Goal: Task Accomplishment & Management: Complete application form

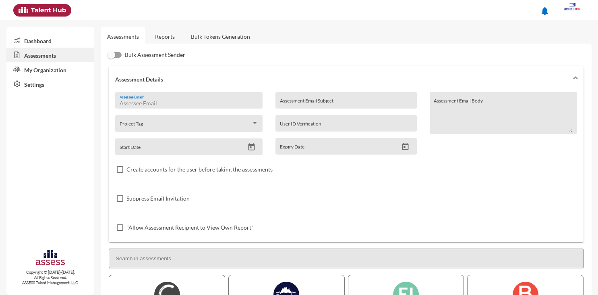
click at [162, 102] on input "Assessee Email *" at bounding box center [189, 103] width 139 height 6
paste input "[PERSON_NAME][EMAIL_ADDRESS][DOMAIN_NAME]"
type input "[PERSON_NAME][EMAIL_ADDRESS][DOMAIN_NAME]"
click at [321, 102] on input "Assessment Email Subject" at bounding box center [346, 103] width 133 height 6
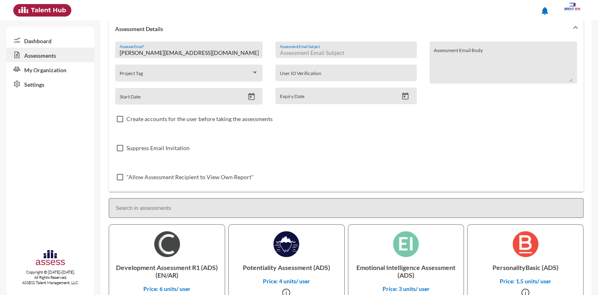
scroll to position [47, 0]
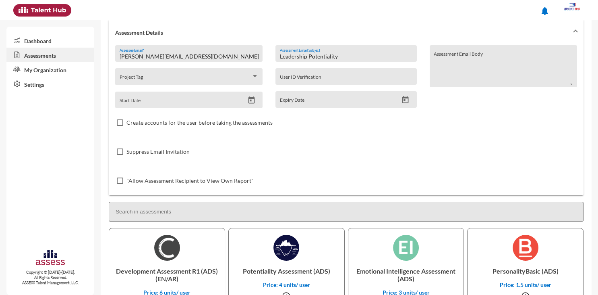
type input "Leadership Potentiality"
click at [169, 98] on div "Start Date" at bounding box center [182, 102] width 125 height 12
click at [247, 101] on button "Open calendar" at bounding box center [252, 100] width 14 height 8
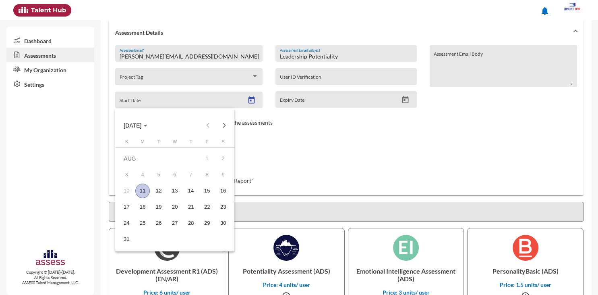
click at [143, 189] on div "11" at bounding box center [142, 190] width 15 height 15
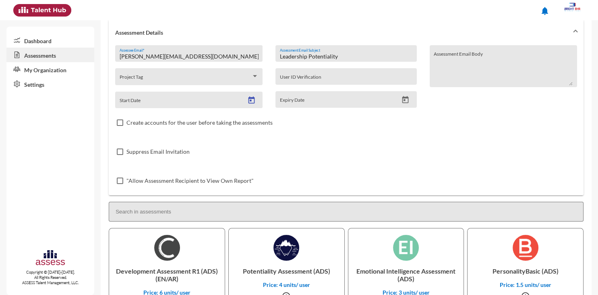
type input "8/11/2025"
click at [405, 101] on icon "Open calendar" at bounding box center [406, 99] width 6 height 7
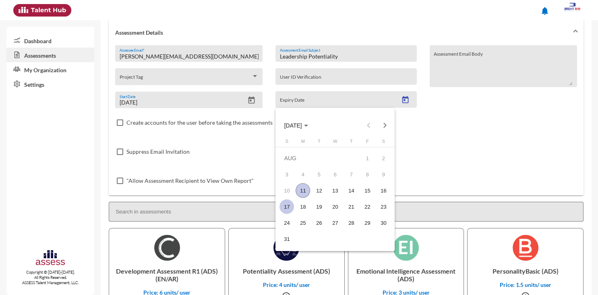
click at [285, 208] on div "17" at bounding box center [287, 206] width 15 height 15
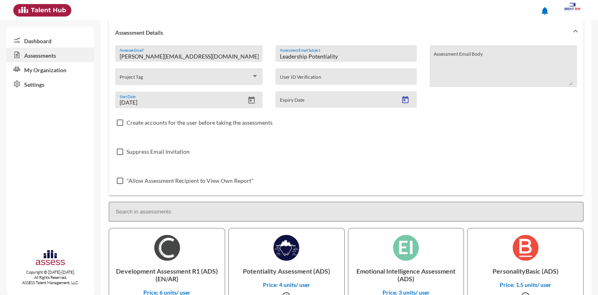
type input "8/17/2025"
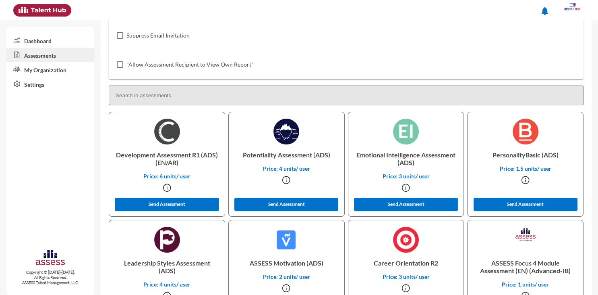
scroll to position [166, 0]
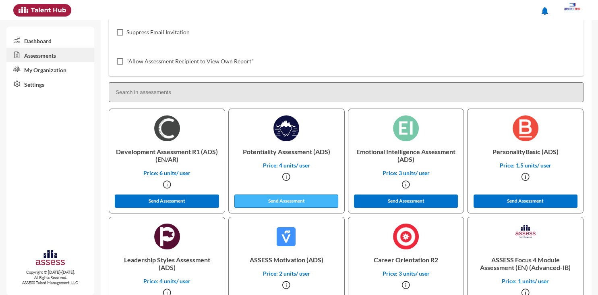
click at [288, 201] on button "Send Assessment" at bounding box center [287, 200] width 104 height 13
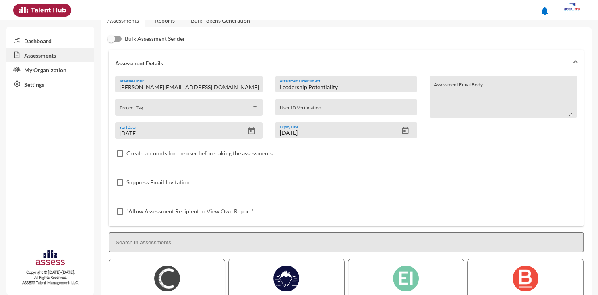
scroll to position [10, 0]
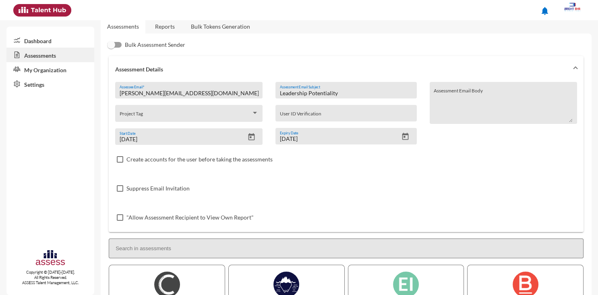
click at [195, 90] on input "[PERSON_NAME][EMAIL_ADDRESS][DOMAIN_NAME]" at bounding box center [189, 93] width 139 height 6
paste input "Khames1976youssef@gmail.com"
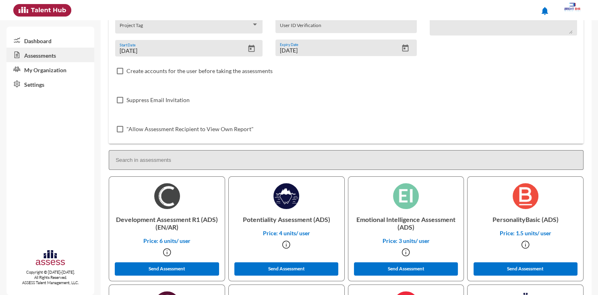
scroll to position [100, 0]
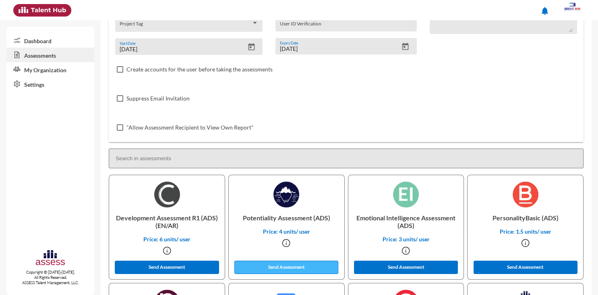
click at [297, 268] on button "Send Assessment" at bounding box center [287, 266] width 104 height 13
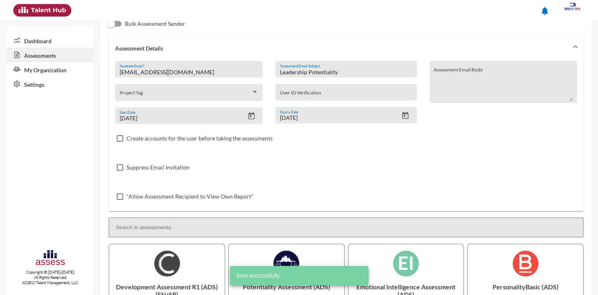
scroll to position [0, 0]
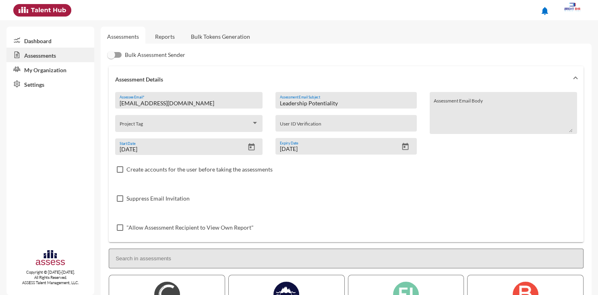
click at [206, 102] on input "Khames1976youssef@gmail.com" at bounding box center [189, 103] width 139 height 6
paste input "ahmednasraz15"
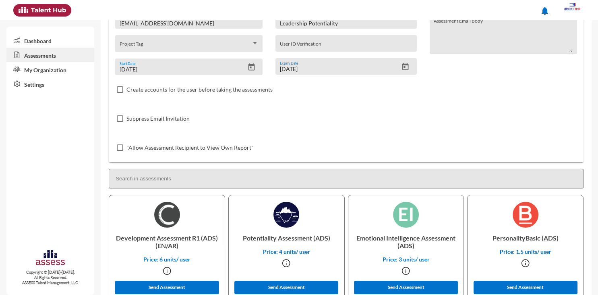
scroll to position [85, 0]
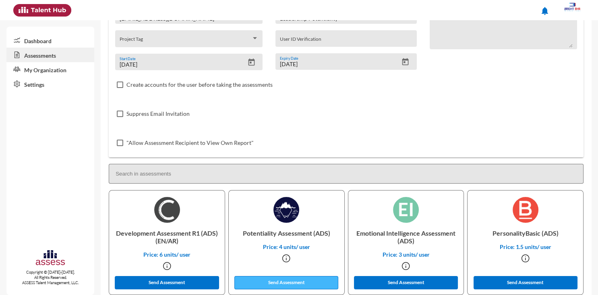
click at [315, 278] on button "Send Assessment" at bounding box center [287, 282] width 104 height 13
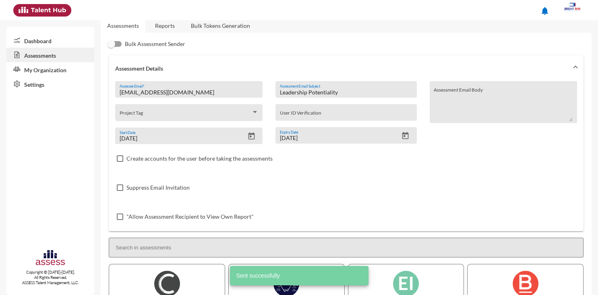
scroll to position [0, 0]
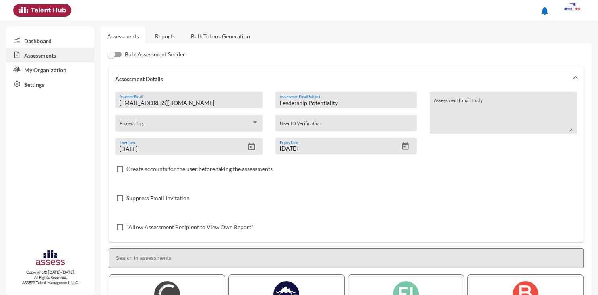
click at [195, 106] on input "[EMAIL_ADDRESS][DOMAIN_NAME]" at bounding box center [189, 103] width 139 height 6
paste input "[EMAIL_ADDRESS][DOMAIN_NAME]"
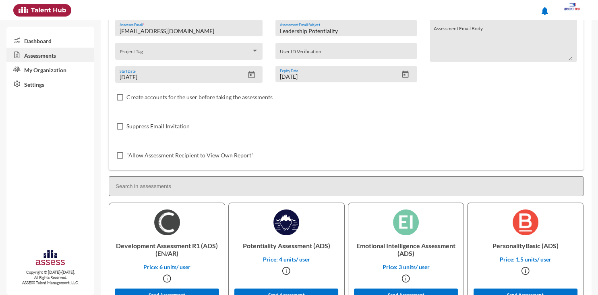
scroll to position [132, 0]
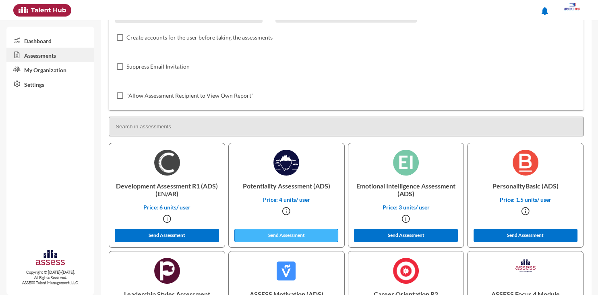
click at [276, 236] on button "Send Assessment" at bounding box center [287, 234] width 104 height 13
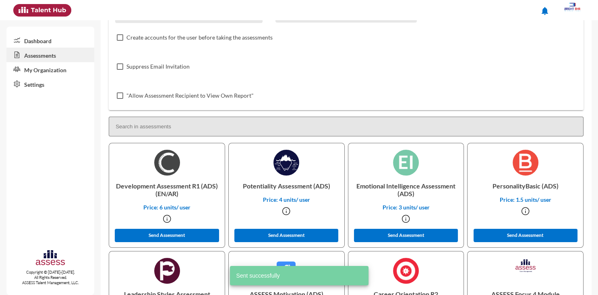
scroll to position [0, 0]
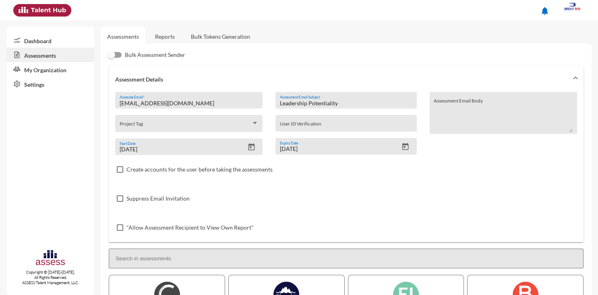
click at [204, 100] on input "[EMAIL_ADDRESS][DOMAIN_NAME]" at bounding box center [189, 103] width 139 height 6
paste input "ohamed.sobhy"
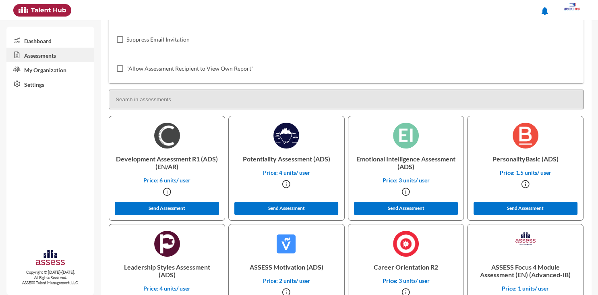
scroll to position [176, 0]
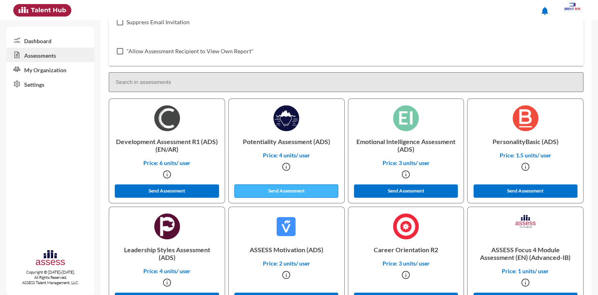
click at [285, 187] on button "Send Assessment" at bounding box center [287, 190] width 104 height 13
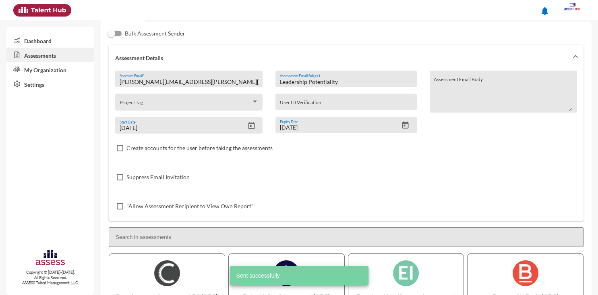
scroll to position [16, 0]
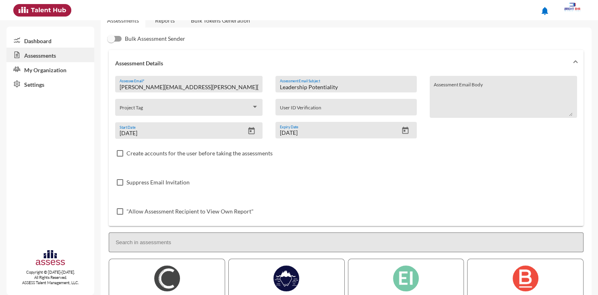
click at [191, 89] on input "[PERSON_NAME][EMAIL_ADDRESS][PERSON_NAME][DOMAIN_NAME]" at bounding box center [189, 87] width 139 height 6
paste input "[EMAIL_ADDRESS][DOMAIN_NAME]"
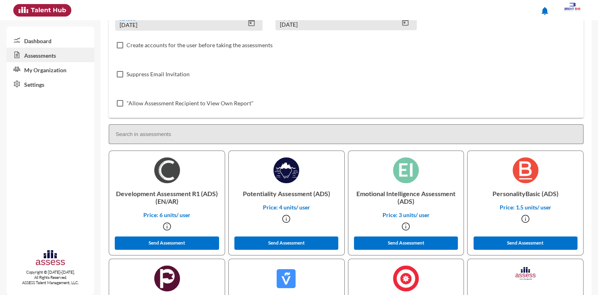
scroll to position [159, 0]
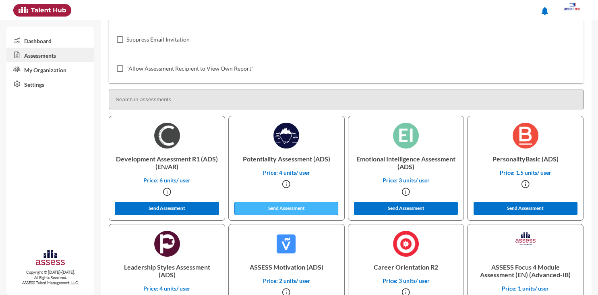
click at [286, 211] on button "Send Assessment" at bounding box center [287, 207] width 104 height 13
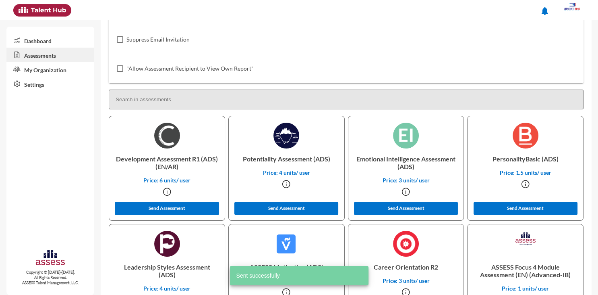
scroll to position [0, 0]
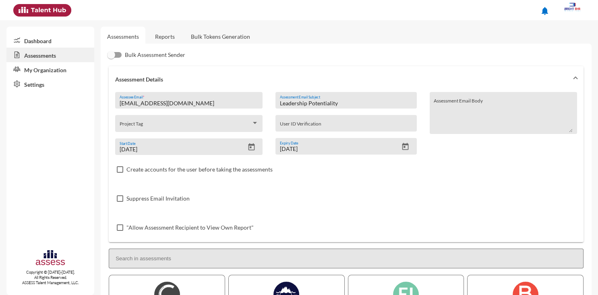
click at [231, 102] on input "[EMAIL_ADDRESS][DOMAIN_NAME]" at bounding box center [189, 103] width 139 height 6
paste input "ch.m.sabr"
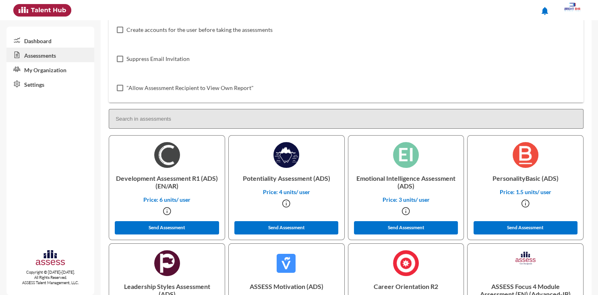
scroll to position [146, 0]
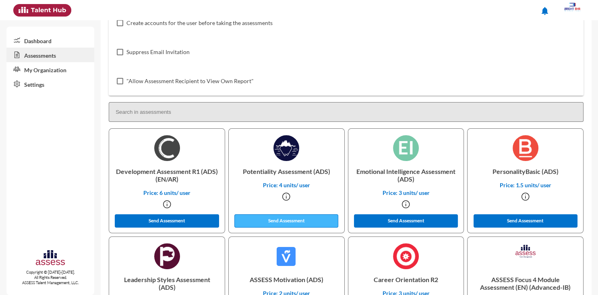
click at [299, 221] on button "Send Assessment" at bounding box center [287, 220] width 104 height 13
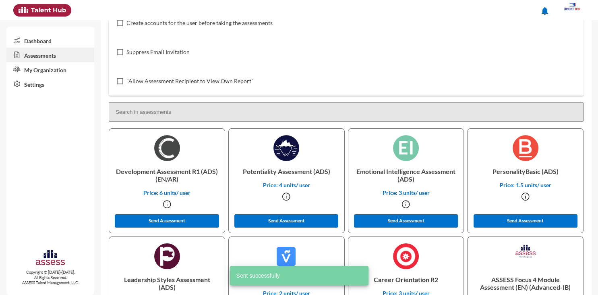
scroll to position [0, 0]
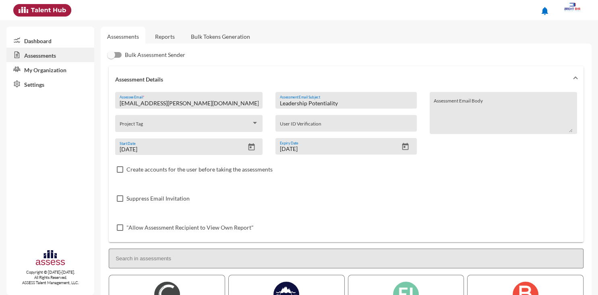
click at [181, 101] on input "[EMAIL_ADDRESS][PERSON_NAME][DOMAIN_NAME]" at bounding box center [189, 103] width 139 height 6
paste input "[PERSON_NAME][EMAIL_ADDRESS][PERSON_NAME][DOMAIN_NAME]"
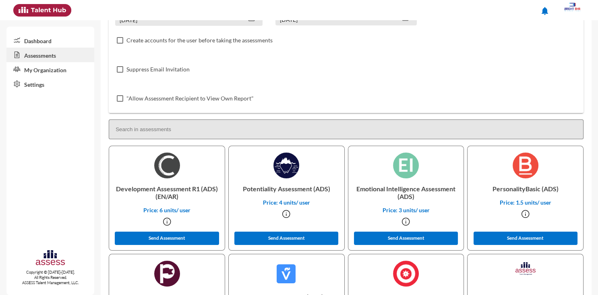
scroll to position [146, 0]
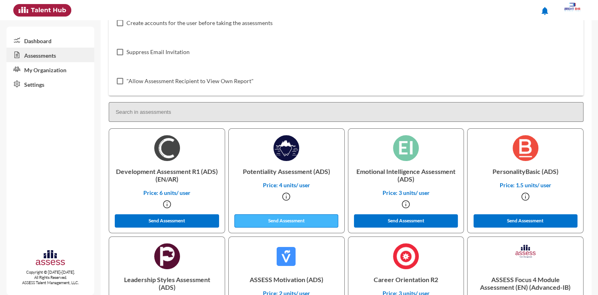
click at [306, 220] on button "Send Assessment" at bounding box center [287, 220] width 104 height 13
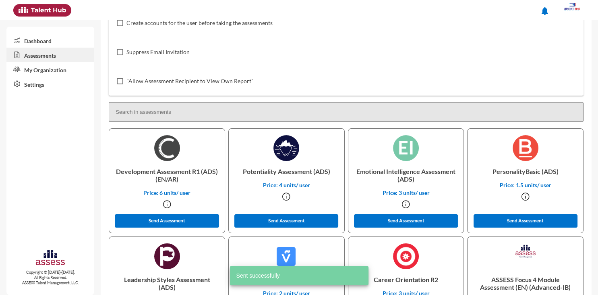
scroll to position [0, 0]
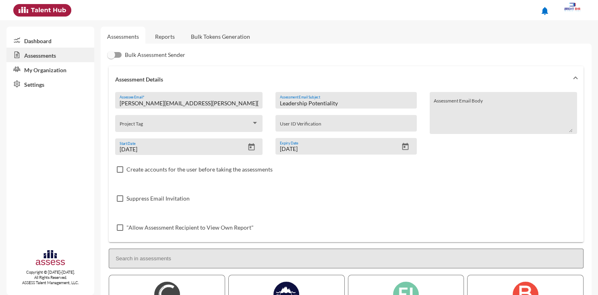
click at [181, 102] on input "[PERSON_NAME][EMAIL_ADDRESS][PERSON_NAME][DOMAIN_NAME]" at bounding box center [189, 103] width 139 height 6
paste input "[EMAIL_ADDRESS][DOMAIN_NAME]"
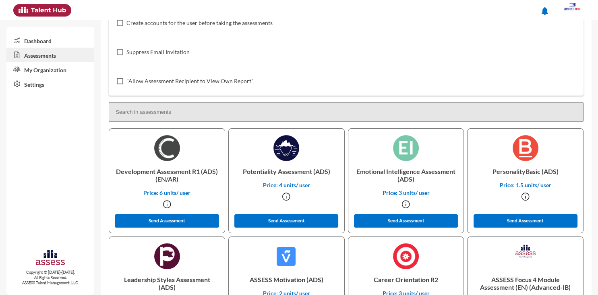
scroll to position [148, 0]
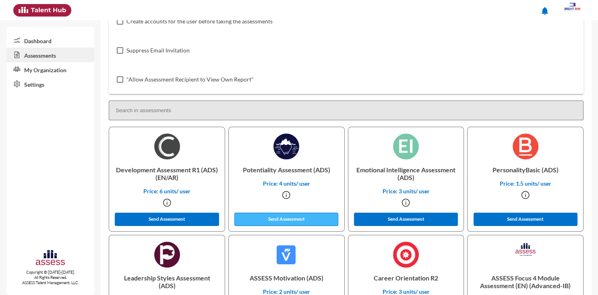
click at [282, 218] on button "Send Assessment" at bounding box center [287, 218] width 104 height 13
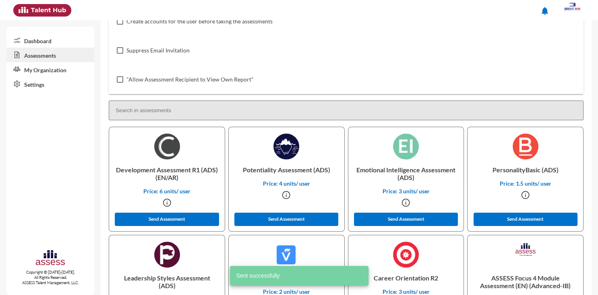
scroll to position [0, 0]
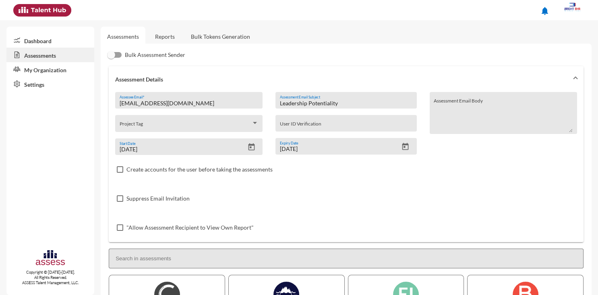
click at [190, 101] on input "[EMAIL_ADDRESS][DOMAIN_NAME]" at bounding box center [189, 103] width 139 height 6
paste input ".atya8090"
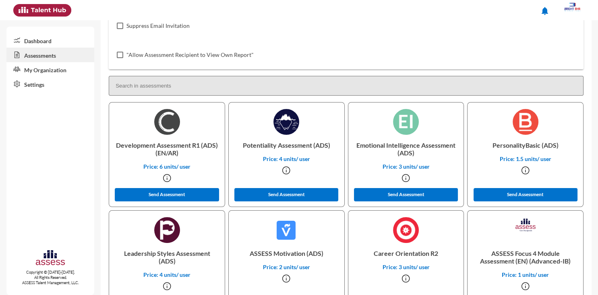
scroll to position [175, 0]
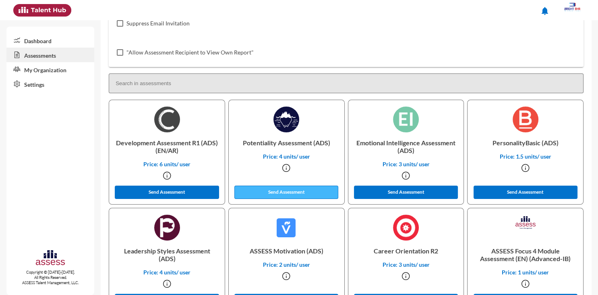
click at [282, 194] on button "Send Assessment" at bounding box center [287, 191] width 104 height 13
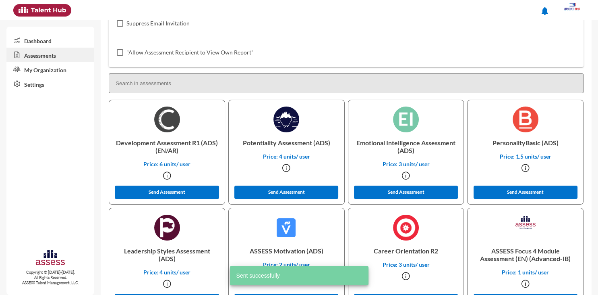
scroll to position [0, 0]
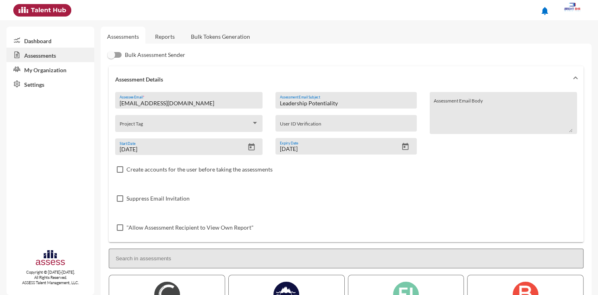
click at [211, 105] on input "[EMAIL_ADDRESS][DOMAIN_NAME]" at bounding box center [189, 103] width 139 height 6
paste input "osamakz103"
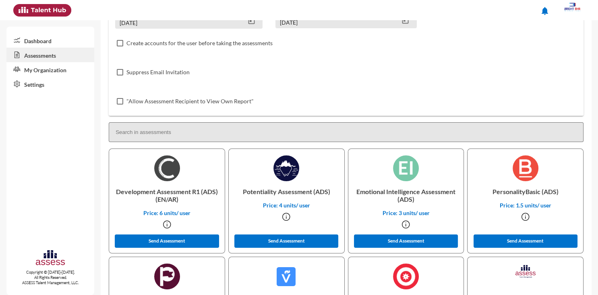
scroll to position [129, 0]
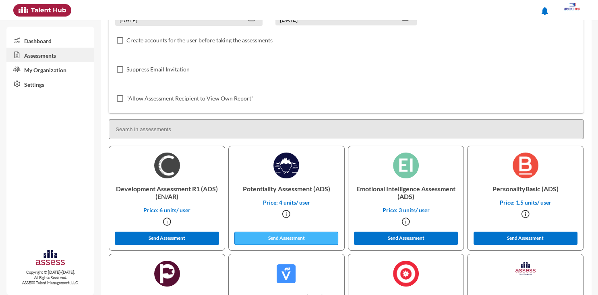
click at [306, 237] on button "Send Assessment" at bounding box center [287, 237] width 104 height 13
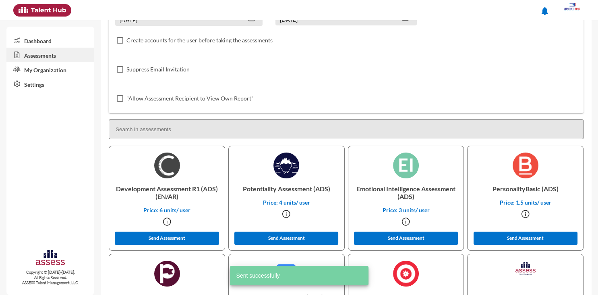
scroll to position [0, 0]
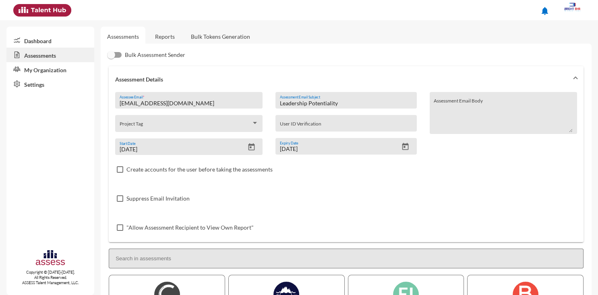
click at [198, 105] on input "[EMAIL_ADDRESS][DOMAIN_NAME]" at bounding box center [189, 103] width 139 height 6
paste input "[PERSON_NAME][EMAIL_ADDRESS][DOMAIN_NAME]"
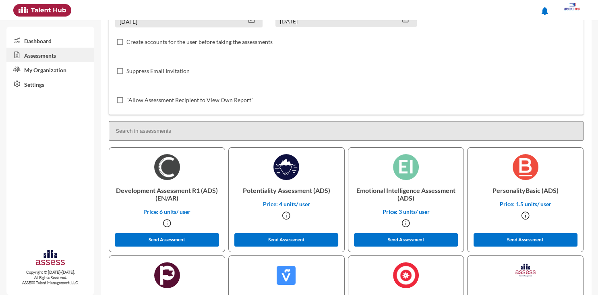
scroll to position [151, 0]
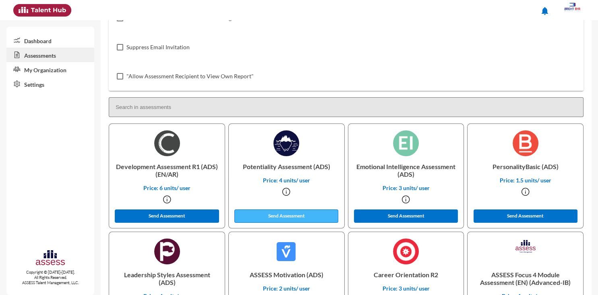
click at [278, 217] on button "Send Assessment" at bounding box center [287, 215] width 104 height 13
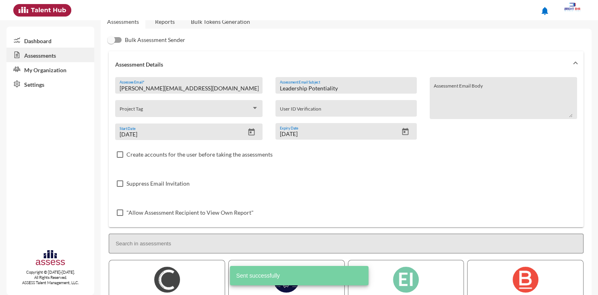
scroll to position [0, 0]
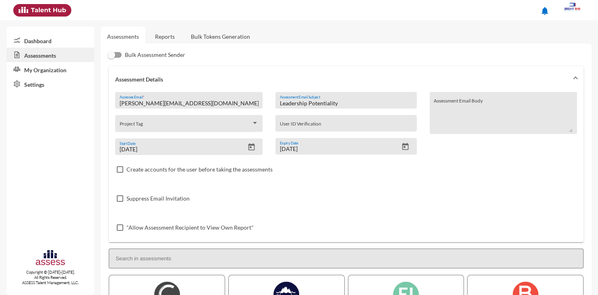
click at [192, 101] on input "[PERSON_NAME][EMAIL_ADDRESS][DOMAIN_NAME]" at bounding box center [189, 103] width 139 height 6
paste input "sohaila.salem"
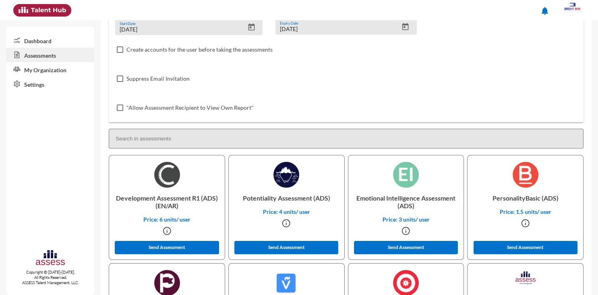
scroll to position [132, 0]
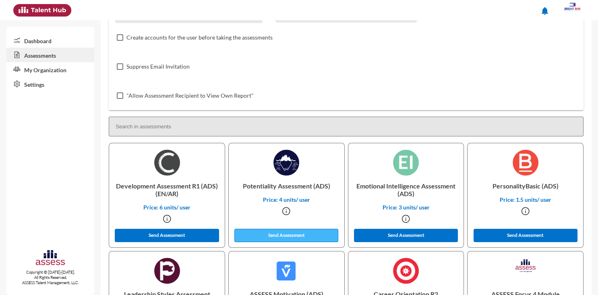
click at [301, 236] on button "Send Assessment" at bounding box center [287, 234] width 104 height 13
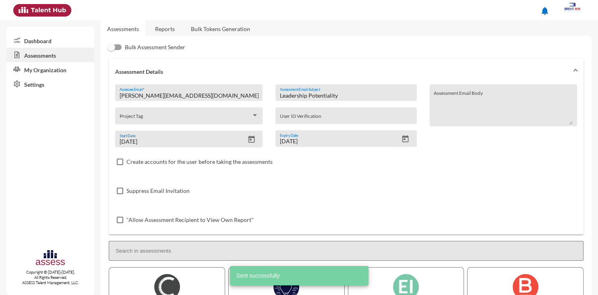
scroll to position [0, 0]
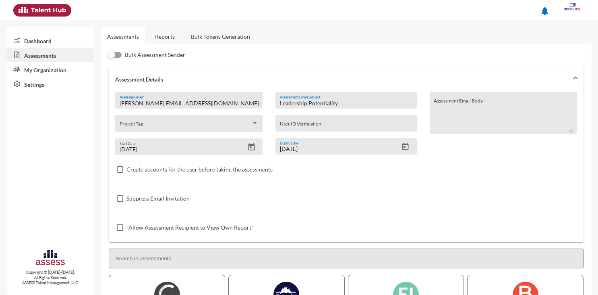
click at [193, 104] on input "[PERSON_NAME][EMAIL_ADDRESS][DOMAIN_NAME]" at bounding box center [189, 103] width 139 height 6
paste input "ahmed.elhoushy"
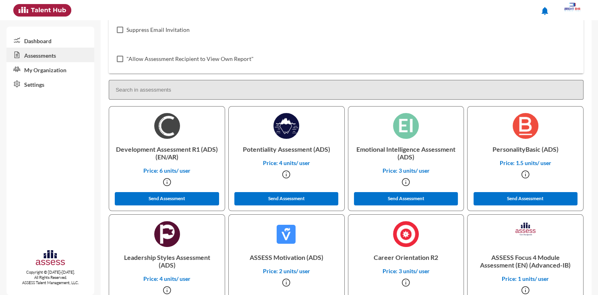
scroll to position [171, 0]
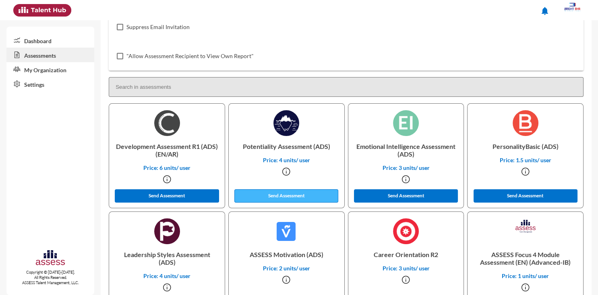
click at [302, 195] on button "Send Assessment" at bounding box center [287, 195] width 104 height 13
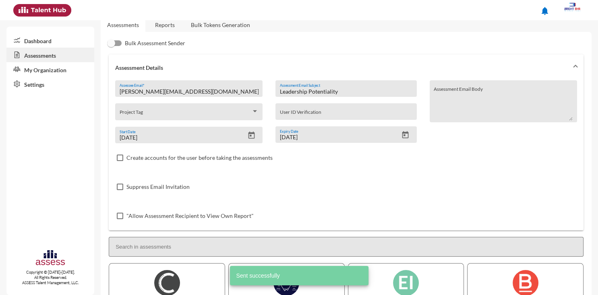
scroll to position [0, 0]
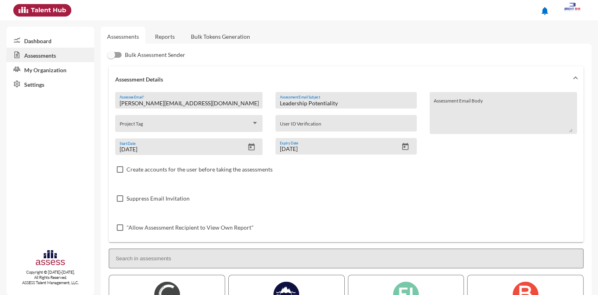
click at [203, 103] on input "[PERSON_NAME][EMAIL_ADDRESS][DOMAIN_NAME]" at bounding box center [189, 103] width 139 height 6
paste input "beshoy.emel"
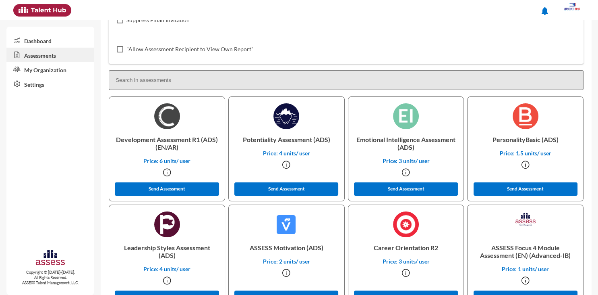
scroll to position [181, 0]
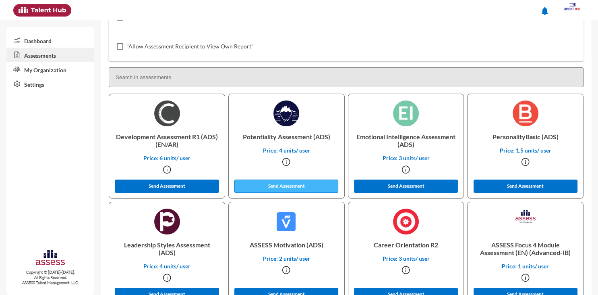
click at [300, 189] on button "Send Assessment" at bounding box center [287, 185] width 104 height 13
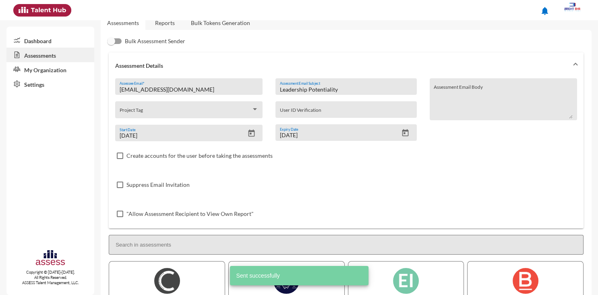
scroll to position [0, 0]
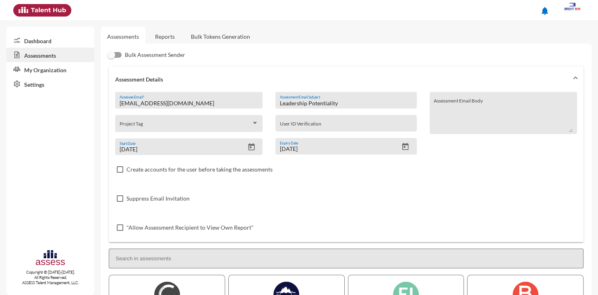
click at [182, 104] on input "[EMAIL_ADDRESS][DOMAIN_NAME]" at bounding box center [189, 103] width 139 height 6
paste input "[EMAIL_ADDRESS][DOMAIN_NAME]"
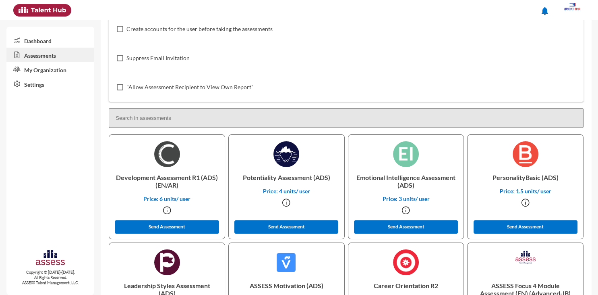
scroll to position [150, 0]
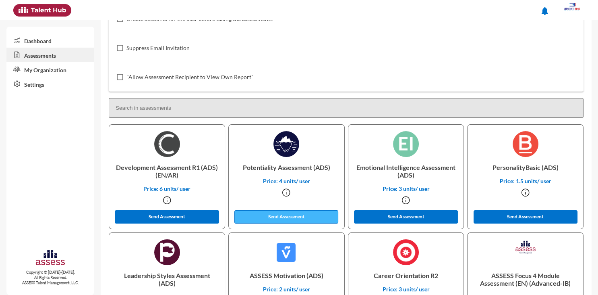
click at [294, 220] on button "Send Assessment" at bounding box center [287, 216] width 104 height 13
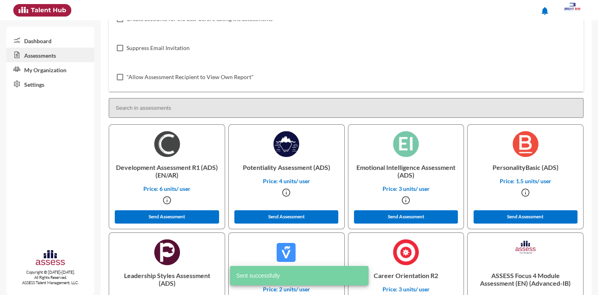
scroll to position [0, 0]
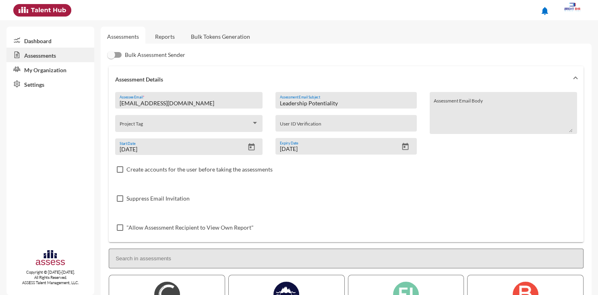
click at [189, 105] on input "[EMAIL_ADDRESS][DOMAIN_NAME]" at bounding box center [189, 103] width 139 height 6
paste input "[PERSON_NAME][EMAIL_ADDRESS][DOMAIN_NAME]"
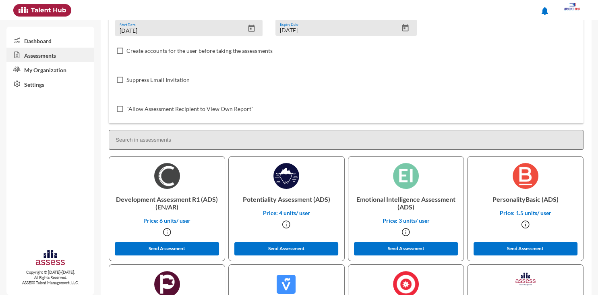
scroll to position [123, 0]
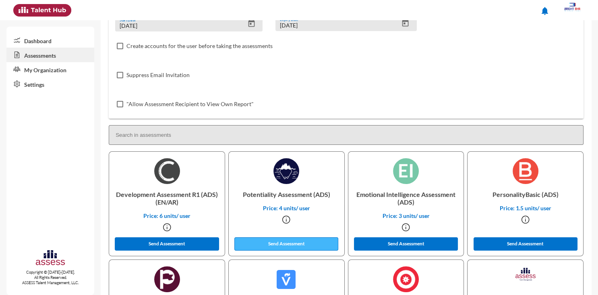
click at [323, 241] on button "Send Assessment" at bounding box center [287, 243] width 104 height 13
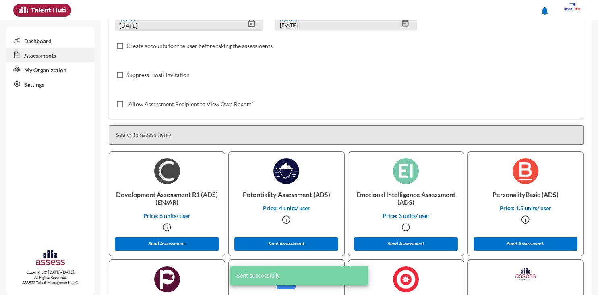
scroll to position [0, 0]
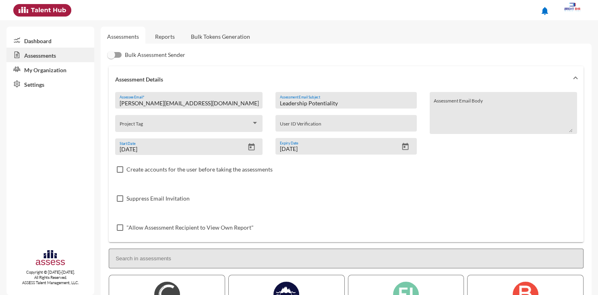
click at [195, 101] on input "[PERSON_NAME][EMAIL_ADDRESS][DOMAIN_NAME]" at bounding box center [189, 103] width 139 height 6
paste input "[EMAIL_ADDRESS][DOMAIN_NAME]"
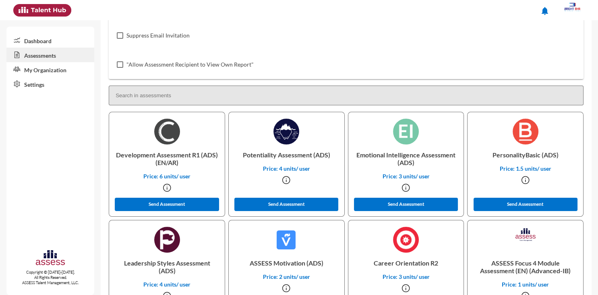
scroll to position [164, 0]
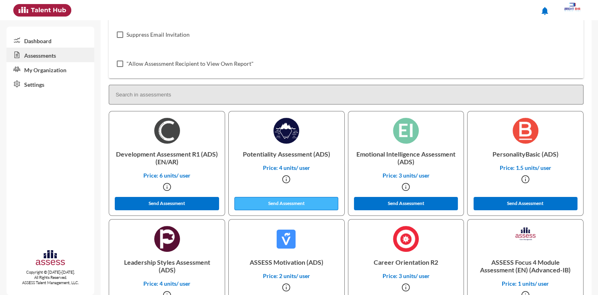
click at [292, 201] on button "Send Assessment" at bounding box center [287, 203] width 104 height 13
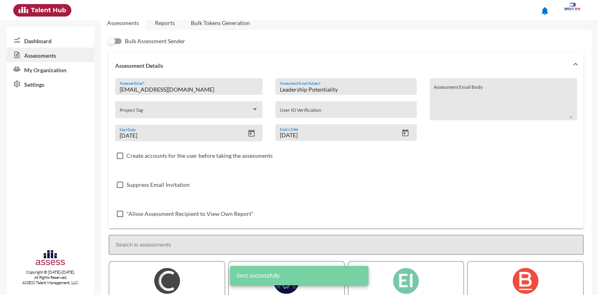
scroll to position [0, 0]
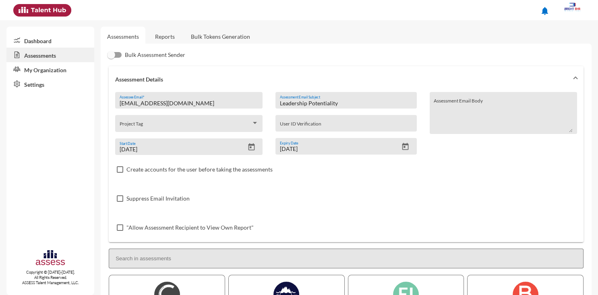
click at [210, 103] on input "[EMAIL_ADDRESS][DOMAIN_NAME]" at bounding box center [189, 103] width 139 height 6
paste input "alkhdrawy18"
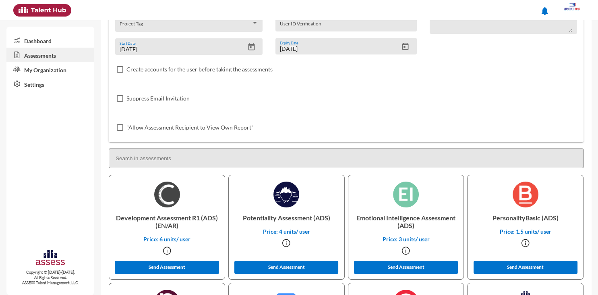
scroll to position [139, 0]
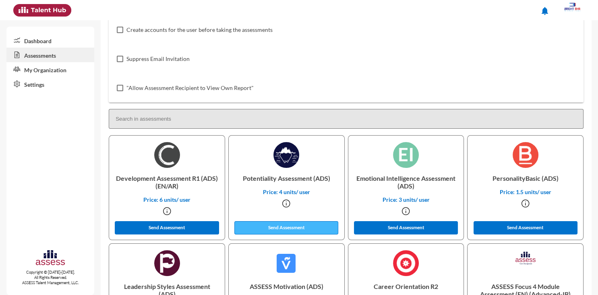
click at [320, 231] on button "Send Assessment" at bounding box center [287, 227] width 104 height 13
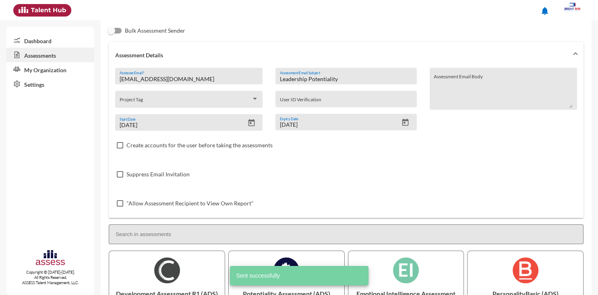
scroll to position [0, 0]
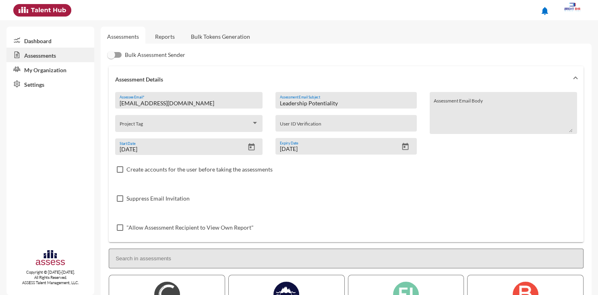
click at [215, 99] on div "alkhdrawy18@gmail.com Assessee Email *" at bounding box center [189, 102] width 139 height 12
click at [213, 104] on input "[EMAIL_ADDRESS][DOMAIN_NAME]" at bounding box center [189, 103] width 139 height 6
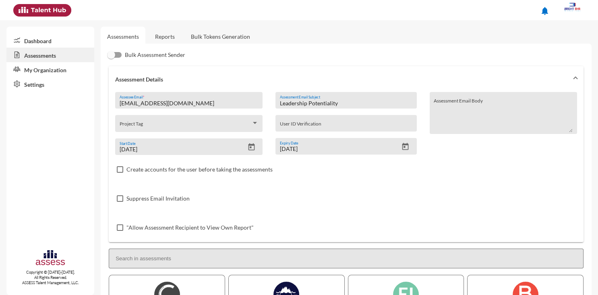
click at [213, 104] on input "[EMAIL_ADDRESS][DOMAIN_NAME]" at bounding box center [189, 103] width 139 height 6
paste input "hmed.elnagar289"
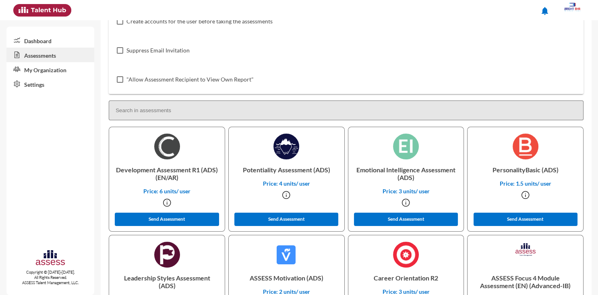
scroll to position [148, 0]
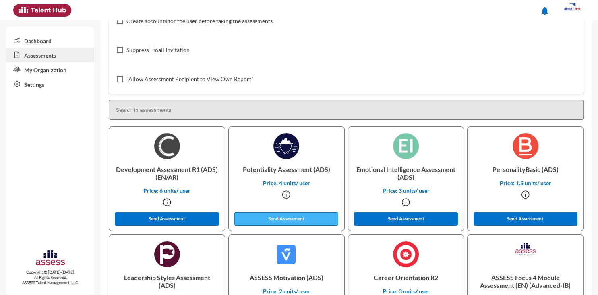
click at [301, 216] on button "Send Assessment" at bounding box center [287, 218] width 104 height 13
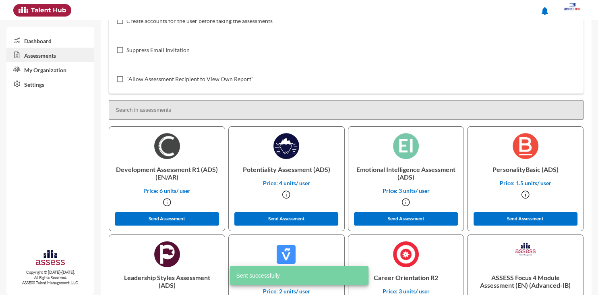
scroll to position [0, 0]
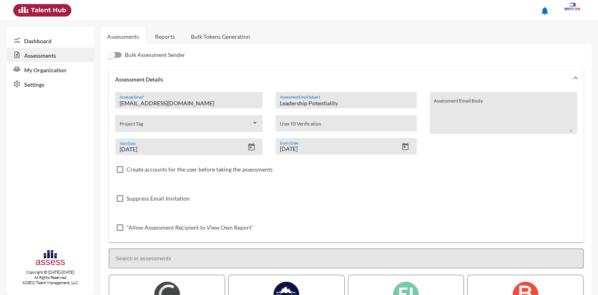
click at [197, 102] on input "[EMAIL_ADDRESS][DOMAIN_NAME]" at bounding box center [189, 103] width 139 height 6
paste input "li.elnaem@kz.com.eg"
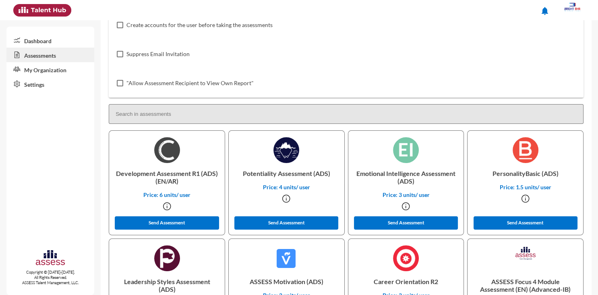
scroll to position [145, 0]
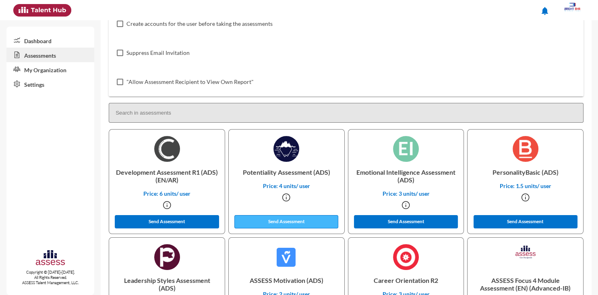
click at [297, 220] on button "Send Assessment" at bounding box center [287, 221] width 104 height 13
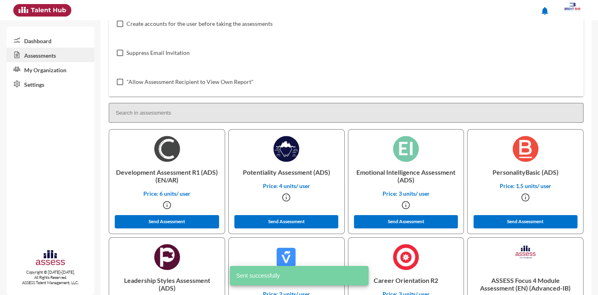
scroll to position [0, 0]
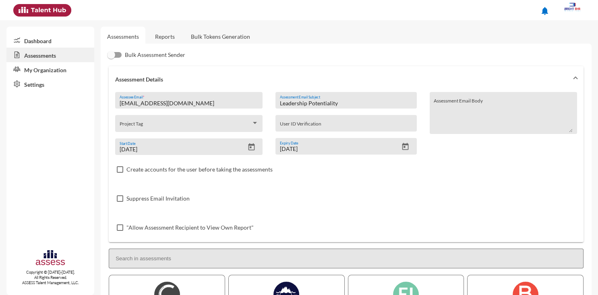
click at [177, 104] on input "[EMAIL_ADDRESS][DOMAIN_NAME]" at bounding box center [189, 103] width 139 height 6
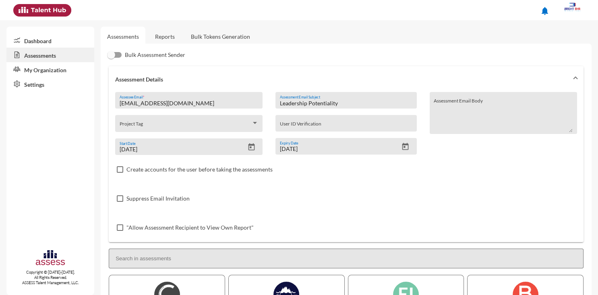
click at [177, 104] on input "[EMAIL_ADDRESS][DOMAIN_NAME]" at bounding box center [189, 103] width 139 height 6
paste input "[EMAIL_ADDRESS][DOMAIN_NAME]"
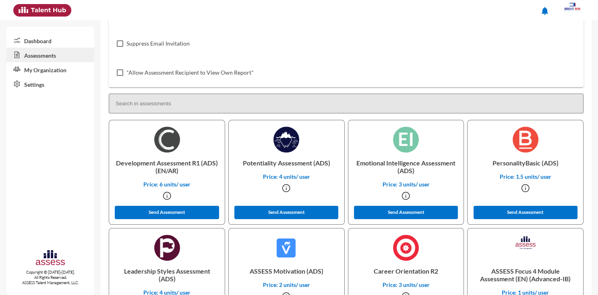
scroll to position [157, 0]
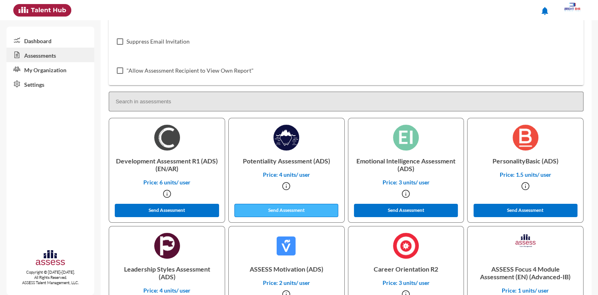
click at [317, 208] on button "Send Assessment" at bounding box center [287, 210] width 104 height 13
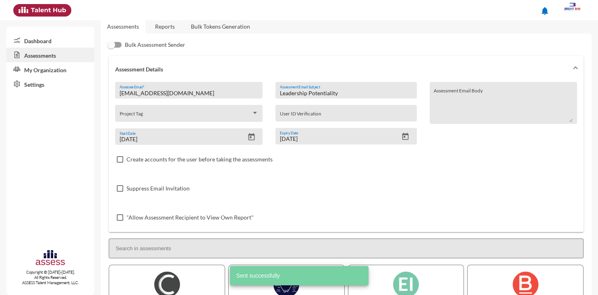
scroll to position [2, 0]
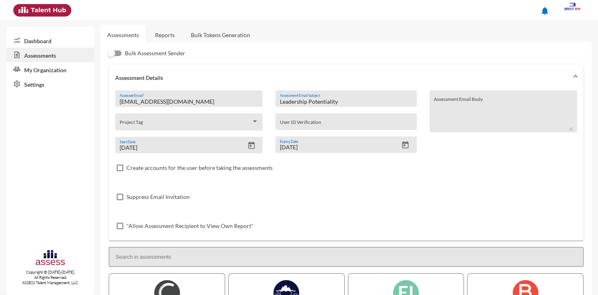
click at [183, 100] on input "[EMAIL_ADDRESS][DOMAIN_NAME]" at bounding box center [189, 101] width 139 height 6
paste input "[EMAIL_ADDRESS][PERSON_NAME][DOMAIN_NAME]"
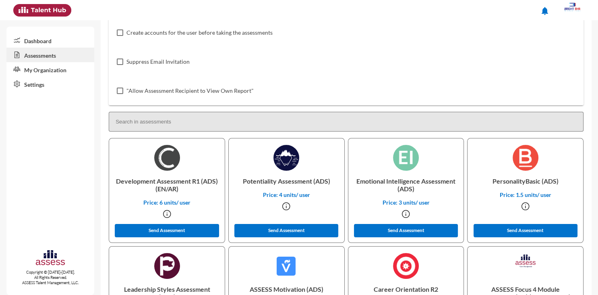
scroll to position [141, 0]
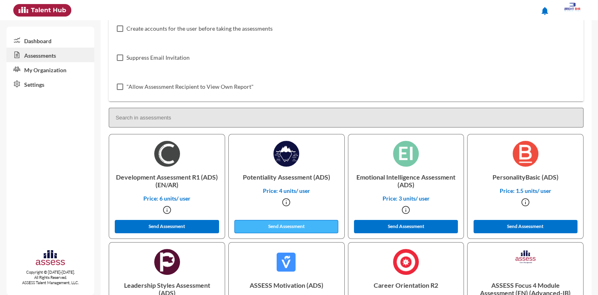
click at [273, 226] on button "Send Assessment" at bounding box center [287, 226] width 104 height 13
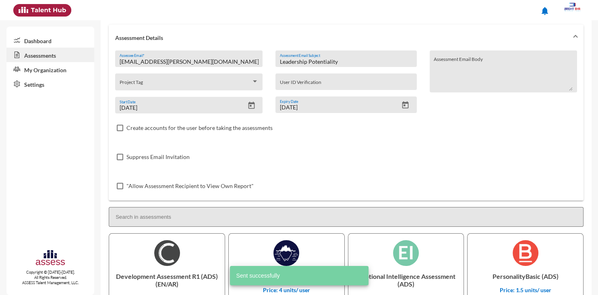
scroll to position [5, 0]
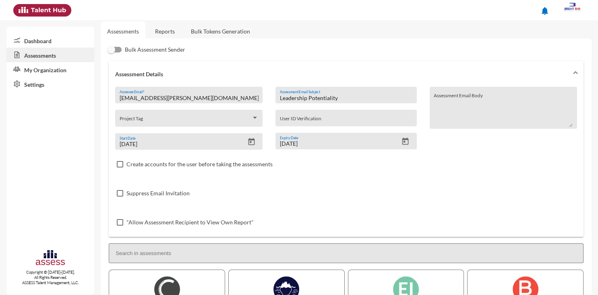
click at [185, 99] on input "[EMAIL_ADDRESS][PERSON_NAME][DOMAIN_NAME]" at bounding box center [189, 98] width 139 height 6
paste input "Dinaelamrosy@gmail.com"
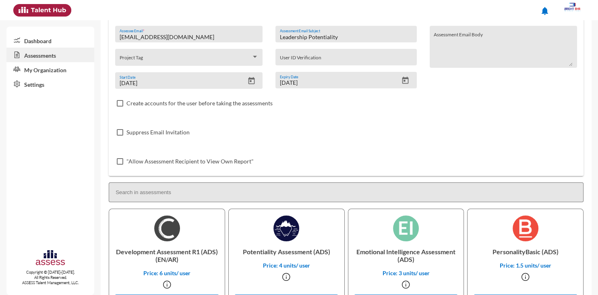
scroll to position [108, 0]
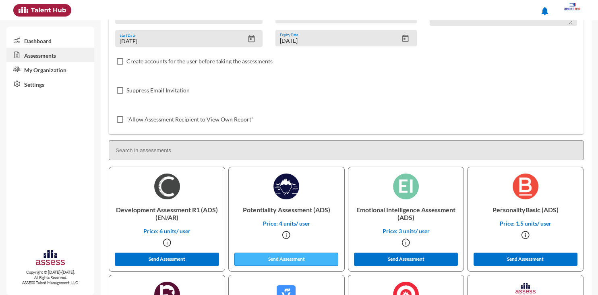
click at [288, 262] on button "Send Assessment" at bounding box center [287, 258] width 104 height 13
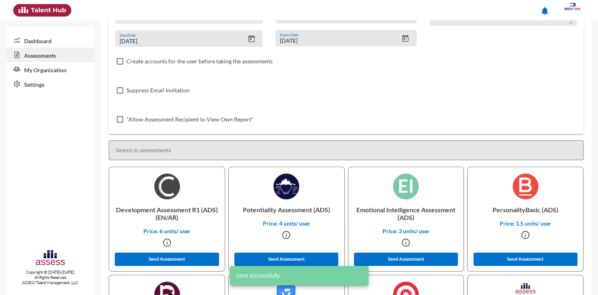
scroll to position [0, 0]
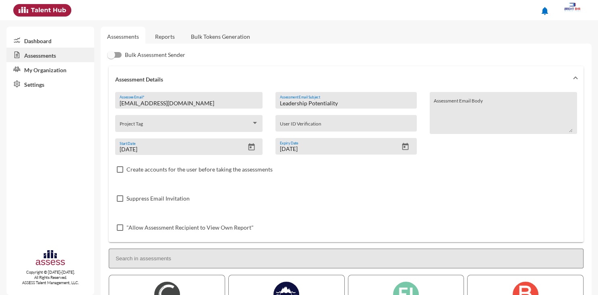
click at [185, 102] on input "Dinaelamrosy@gmail.com" at bounding box center [189, 103] width 139 height 6
paste input "[PERSON_NAME][EMAIL_ADDRESS][PERSON_NAME][DOMAIN_NAME]"
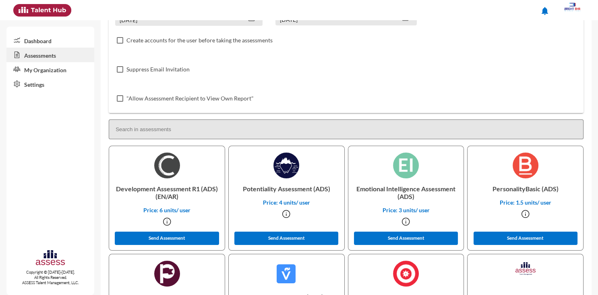
scroll to position [139, 0]
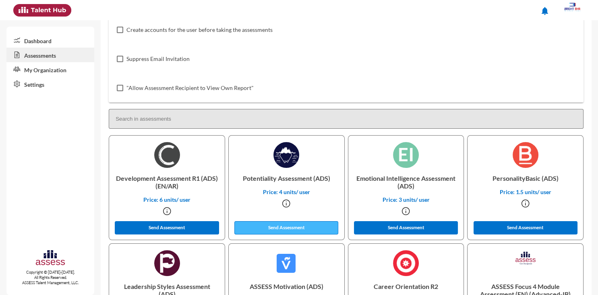
click at [307, 226] on button "Send Assessment" at bounding box center [287, 227] width 104 height 13
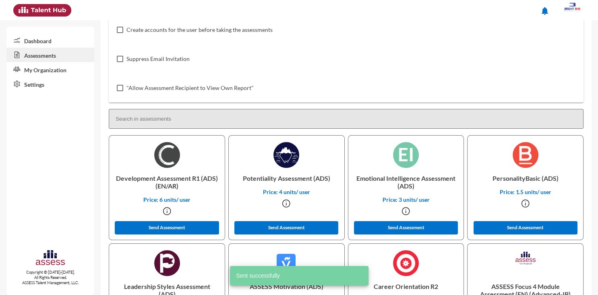
scroll to position [0, 0]
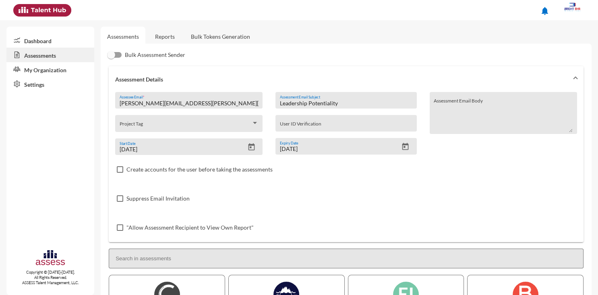
click at [186, 102] on input "[PERSON_NAME][EMAIL_ADDRESS][PERSON_NAME][DOMAIN_NAME]" at bounding box center [189, 103] width 139 height 6
paste input "khaled.omar"
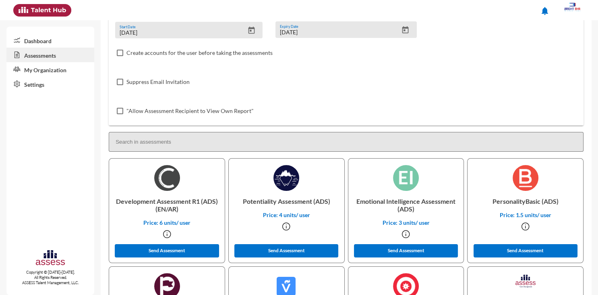
scroll to position [131, 0]
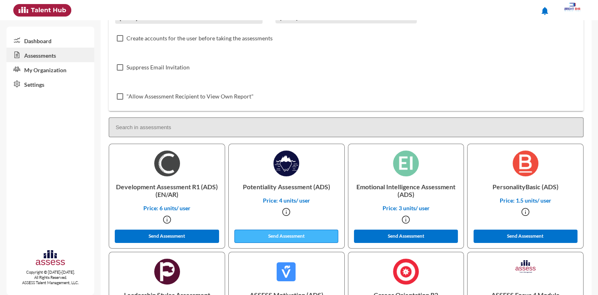
click at [299, 236] on button "Send Assessment" at bounding box center [287, 235] width 104 height 13
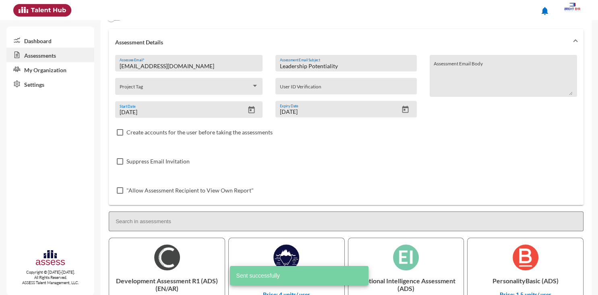
scroll to position [0, 0]
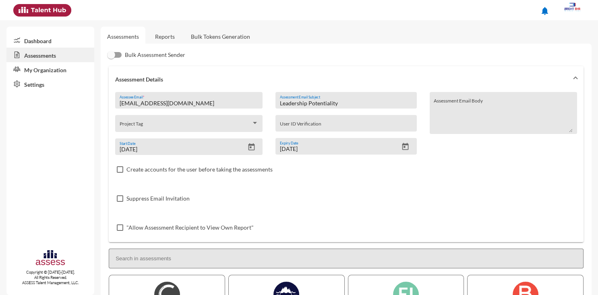
click at [182, 106] on input "[EMAIL_ADDRESS][DOMAIN_NAME]" at bounding box center [189, 103] width 139 height 6
paste input "nagaty.serag"
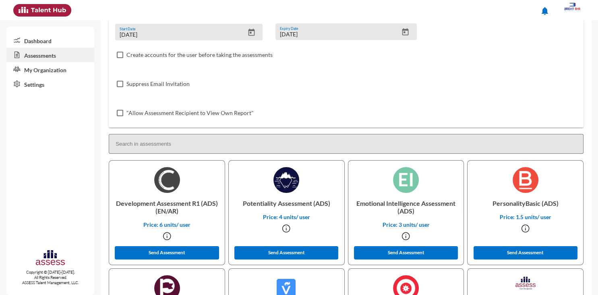
scroll to position [141, 0]
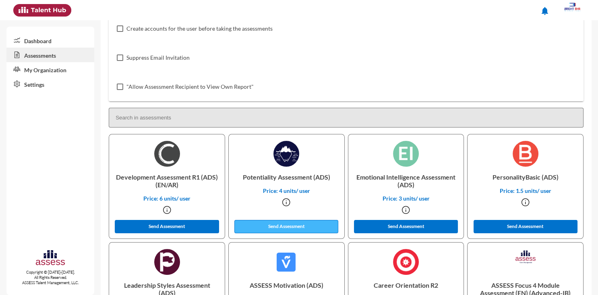
click at [297, 225] on button "Send Assessment" at bounding box center [287, 226] width 104 height 13
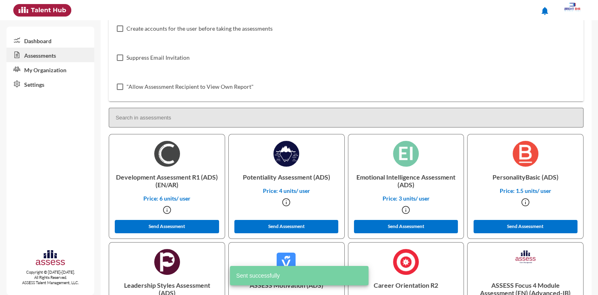
scroll to position [0, 0]
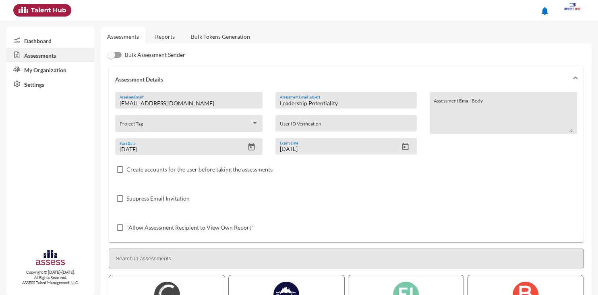
click at [183, 103] on input "[EMAIL_ADDRESS][DOMAIN_NAME]" at bounding box center [189, 103] width 139 height 6
paste input "hamza.ghallab"
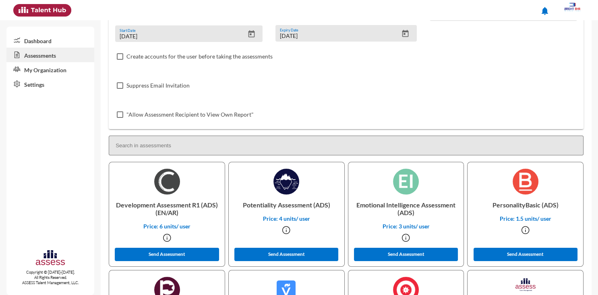
scroll to position [123, 0]
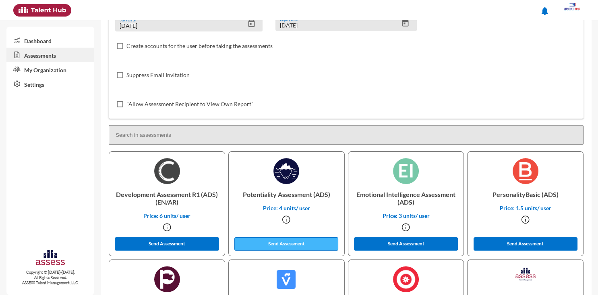
click at [283, 244] on button "Send Assessment" at bounding box center [287, 243] width 104 height 13
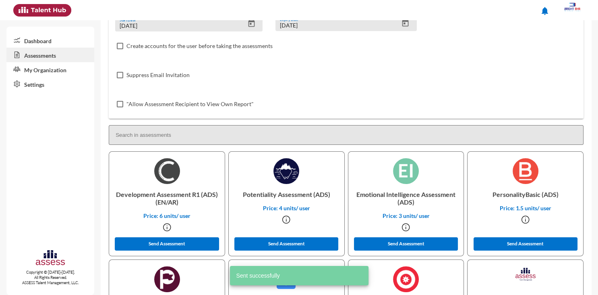
scroll to position [0, 0]
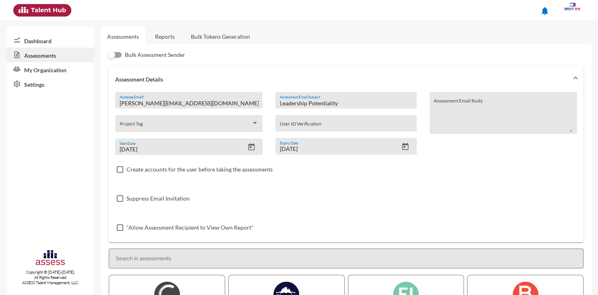
click at [186, 106] on input "[PERSON_NAME][EMAIL_ADDRESS][DOMAIN_NAME]" at bounding box center [189, 103] width 139 height 6
paste input "elsayed.elshazly"
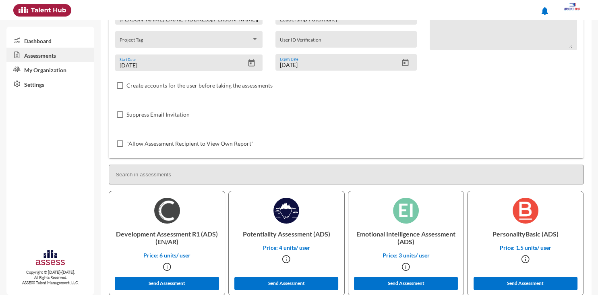
scroll to position [137, 0]
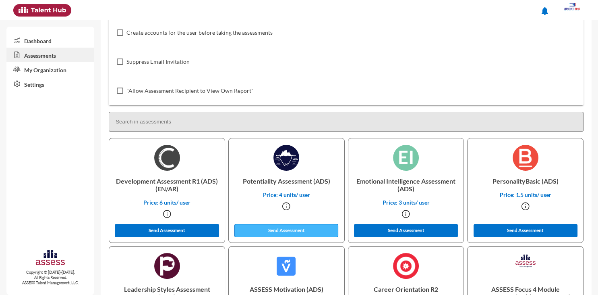
click at [294, 231] on button "Send Assessment" at bounding box center [287, 230] width 104 height 13
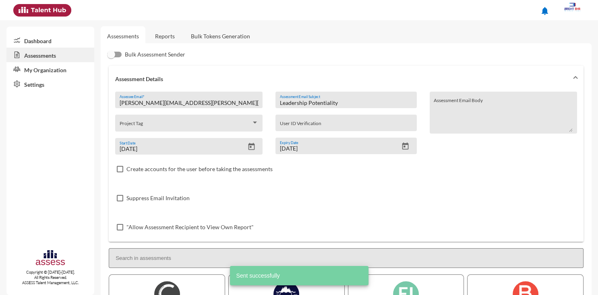
scroll to position [0, 0]
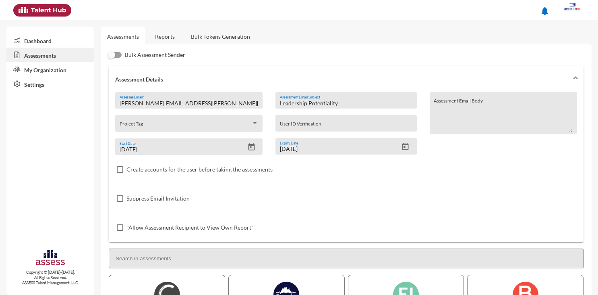
click at [189, 105] on input "[PERSON_NAME][EMAIL_ADDRESS][PERSON_NAME][DOMAIN_NAME]" at bounding box center [189, 103] width 139 height 6
paste input "[EMAIL_ADDRESS][DOMAIN_NAME]"
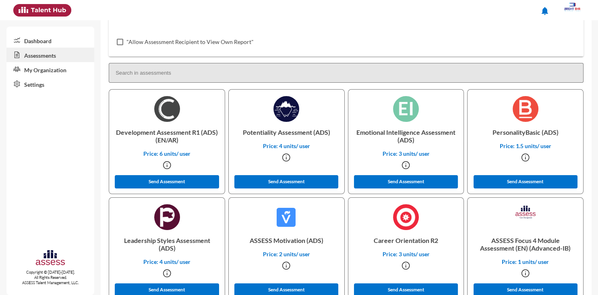
scroll to position [193, 0]
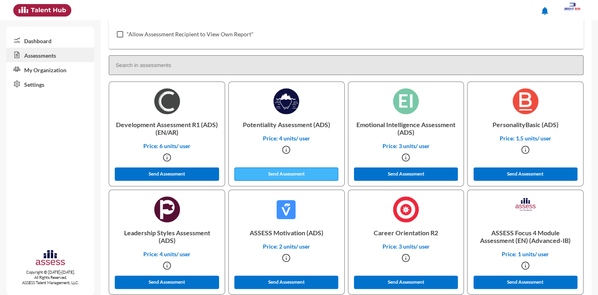
click at [295, 171] on button "Send Assessment" at bounding box center [287, 173] width 104 height 13
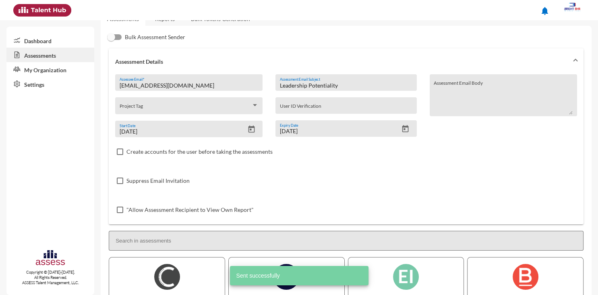
scroll to position [17, 0]
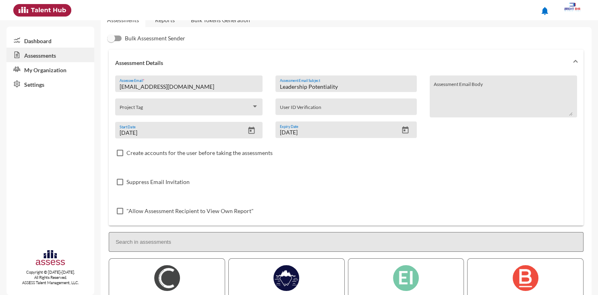
click at [185, 88] on input "[EMAIL_ADDRESS][DOMAIN_NAME]" at bounding box center [189, 86] width 139 height 6
paste input "m.hamedkz1976"
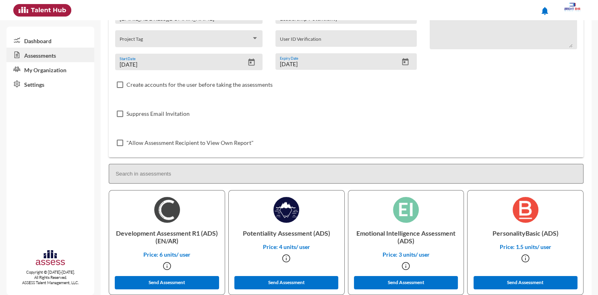
scroll to position [114, 0]
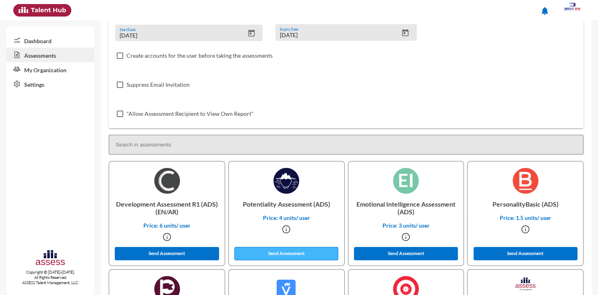
click at [300, 250] on button "Send Assessment" at bounding box center [287, 253] width 104 height 13
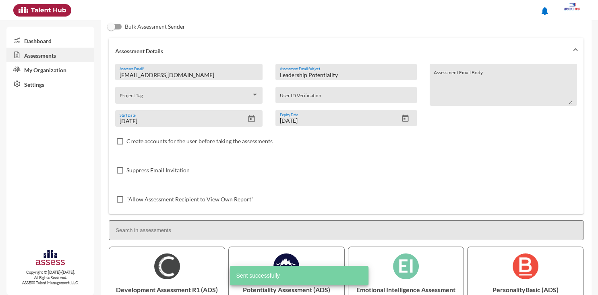
scroll to position [0, 0]
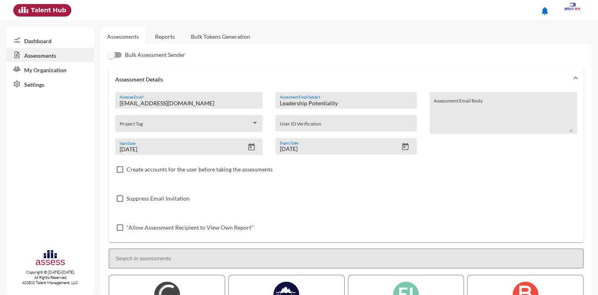
click at [193, 102] on input "[EMAIL_ADDRESS][DOMAIN_NAME]" at bounding box center [189, 103] width 139 height 6
paste input "ostafa.nabawy@kz.com.eg"
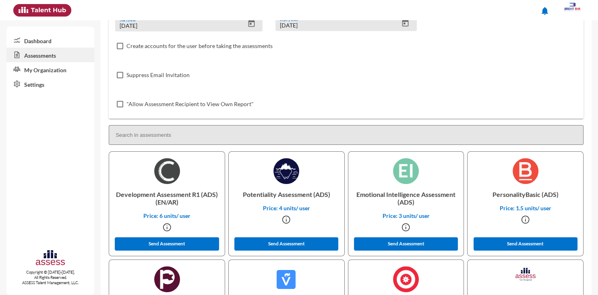
scroll to position [130, 0]
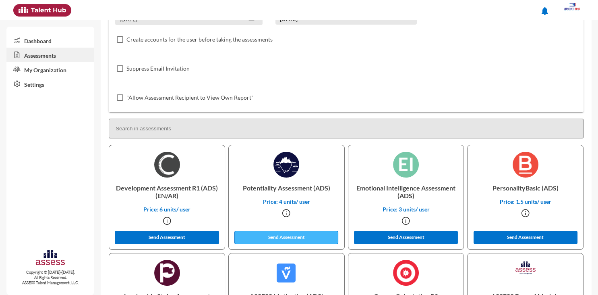
type input "[EMAIL_ADDRESS][DOMAIN_NAME]"
click at [284, 243] on button "Send Assessment" at bounding box center [287, 237] width 104 height 13
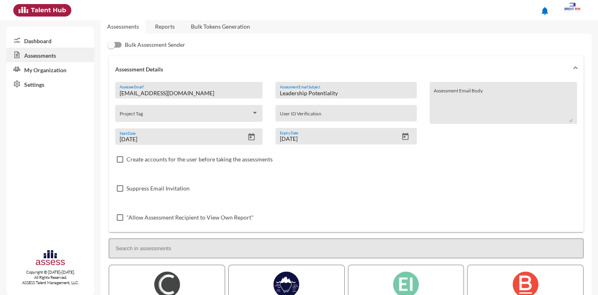
scroll to position [0, 0]
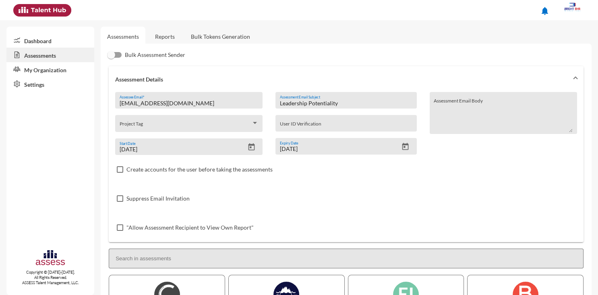
click at [43, 41] on link "Dashboard" at bounding box center [50, 40] width 88 height 15
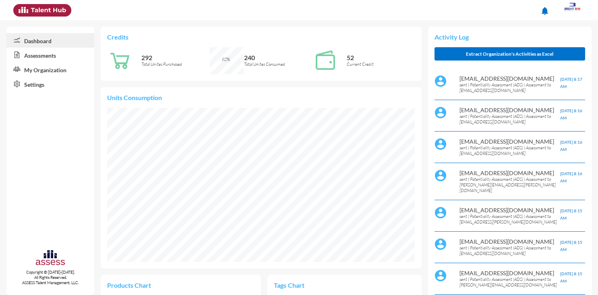
scroll to position [70, 141]
click at [46, 55] on link "Assessments" at bounding box center [50, 55] width 88 height 15
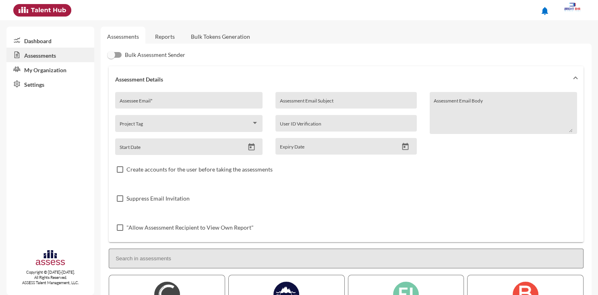
click at [162, 36] on link "Reports" at bounding box center [165, 37] width 33 height 20
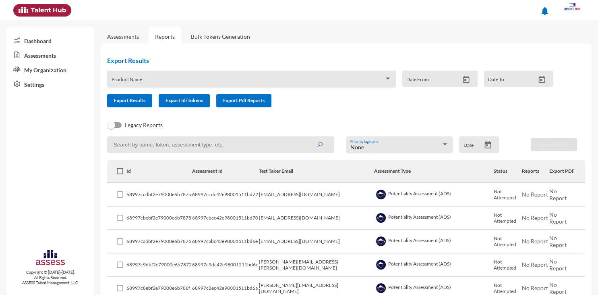
click at [113, 35] on link "Assessments" at bounding box center [123, 36] width 32 height 7
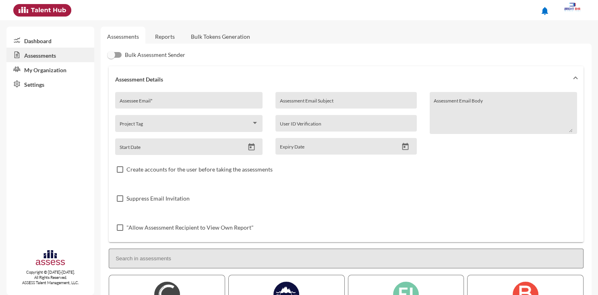
click at [46, 42] on link "Dashboard" at bounding box center [50, 40] width 88 height 15
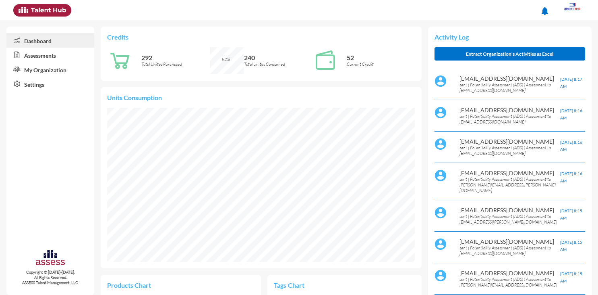
scroll to position [154, 308]
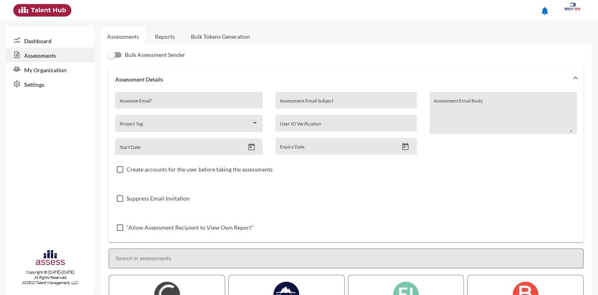
click at [166, 39] on link "Reports" at bounding box center [165, 37] width 33 height 20
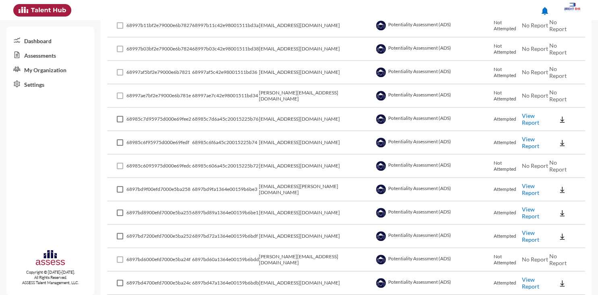
scroll to position [831, 0]
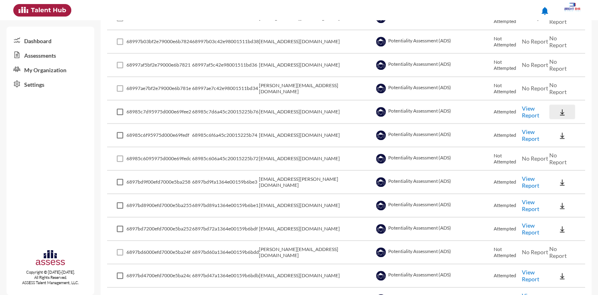
click at [561, 108] on img at bounding box center [563, 112] width 8 height 8
click at [559, 126] on button "EN" at bounding box center [570, 121] width 45 height 15
click at [563, 131] on img at bounding box center [563, 135] width 8 height 8
click at [564, 143] on button "EN" at bounding box center [570, 144] width 45 height 15
click at [563, 178] on img at bounding box center [563, 182] width 8 height 8
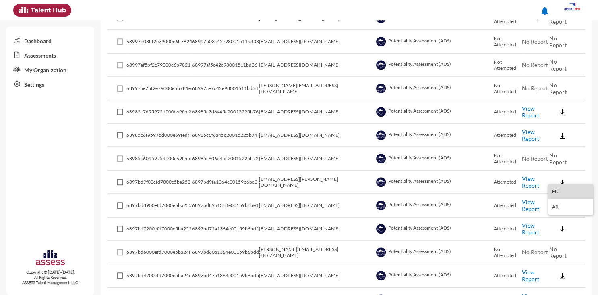
click at [562, 193] on button "EN" at bounding box center [570, 191] width 45 height 15
click at [562, 201] on img at bounding box center [563, 205] width 8 height 8
click at [559, 211] on button "EN" at bounding box center [570, 214] width 45 height 15
click at [562, 225] on img at bounding box center [563, 229] width 8 height 8
click at [562, 236] on button "EN" at bounding box center [570, 237] width 45 height 15
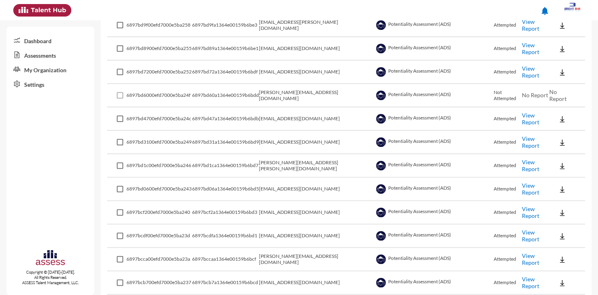
scroll to position [991, 0]
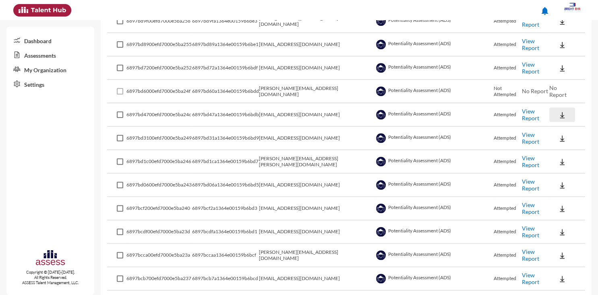
click at [562, 111] on img at bounding box center [563, 115] width 8 height 8
click at [561, 123] on button "EN" at bounding box center [570, 123] width 45 height 15
click at [561, 135] on img at bounding box center [563, 138] width 8 height 8
click at [561, 147] on button "EN" at bounding box center [570, 146] width 45 height 15
click at [559, 158] on img at bounding box center [563, 162] width 8 height 8
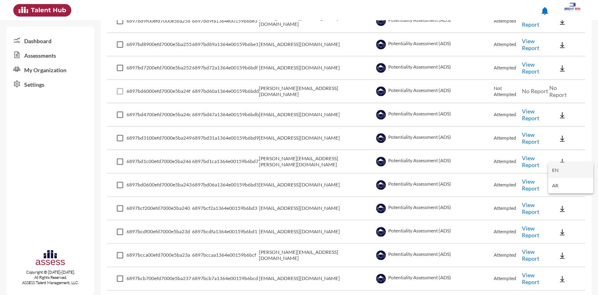
click at [560, 166] on button "EN" at bounding box center [570, 169] width 45 height 15
click at [561, 181] on img at bounding box center [563, 185] width 8 height 8
click at [562, 190] on button "EN" at bounding box center [570, 192] width 45 height 15
click at [561, 204] on img at bounding box center [563, 208] width 8 height 8
click at [562, 217] on button "EN" at bounding box center [570, 216] width 45 height 15
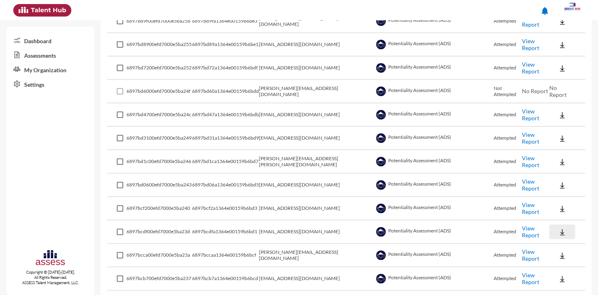
click at [561, 228] on img at bounding box center [563, 232] width 8 height 8
click at [561, 239] on button "EN" at bounding box center [570, 239] width 45 height 15
click at [561, 251] on img at bounding box center [563, 255] width 8 height 8
click at [557, 262] on button "EN" at bounding box center [570, 262] width 45 height 15
click at [561, 274] on img at bounding box center [563, 278] width 8 height 8
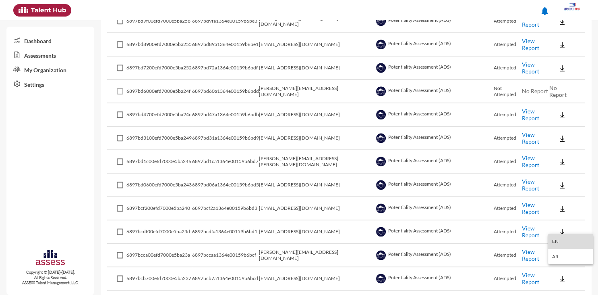
click at [556, 239] on button "EN" at bounding box center [570, 240] width 45 height 15
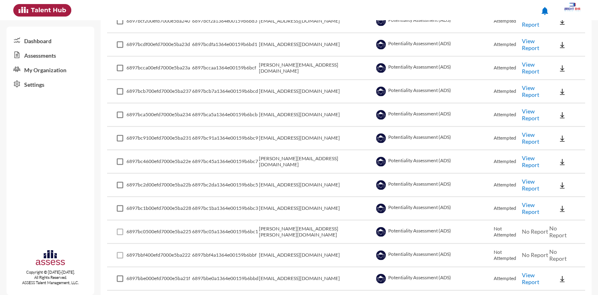
scroll to position [1180, 0]
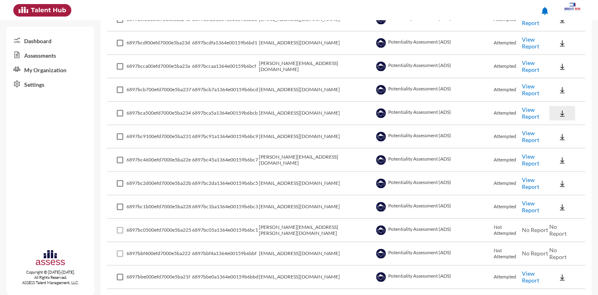
click at [561, 109] on img at bounding box center [563, 113] width 8 height 8
click at [559, 118] on button "EN" at bounding box center [570, 120] width 45 height 15
click at [559, 133] on img at bounding box center [563, 137] width 8 height 8
click at [563, 141] on button "EN" at bounding box center [570, 143] width 45 height 15
click at [563, 156] on img at bounding box center [563, 160] width 8 height 8
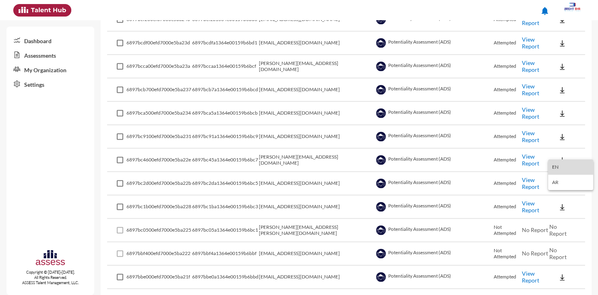
click at [562, 168] on button "EN" at bounding box center [570, 166] width 45 height 15
click at [560, 179] on img at bounding box center [563, 183] width 8 height 8
click at [560, 190] on button "EN" at bounding box center [570, 189] width 45 height 15
click at [561, 203] on img at bounding box center [563, 207] width 8 height 8
click at [569, 210] on button "EN" at bounding box center [570, 213] width 45 height 15
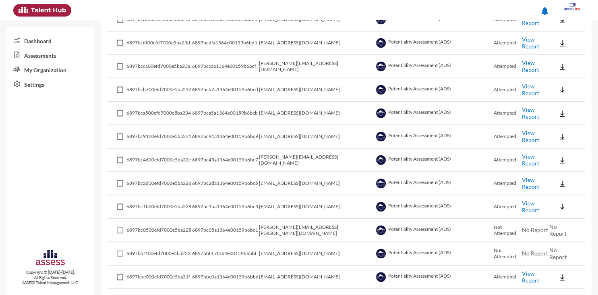
click at [561, 273] on img at bounding box center [563, 277] width 8 height 8
click at [562, 236] on button "EN" at bounding box center [570, 237] width 45 height 15
click at [562, 294] on img at bounding box center [563, 300] width 8 height 8
click at [562, 264] on button "EN" at bounding box center [570, 260] width 45 height 15
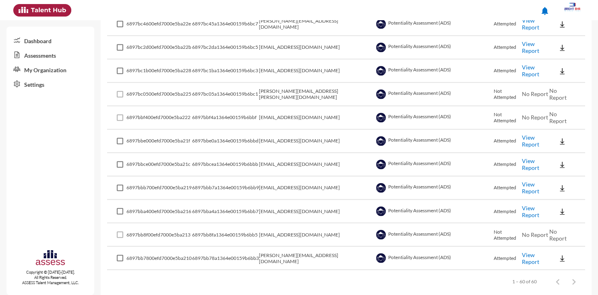
scroll to position [1317, 0]
click at [562, 183] on img at bounding box center [563, 187] width 8 height 8
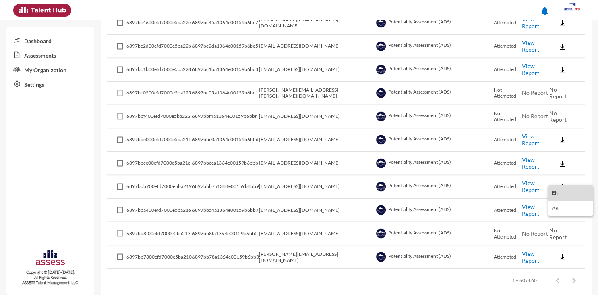
click at [562, 193] on button "EN" at bounding box center [570, 192] width 45 height 15
click at [561, 206] on img at bounding box center [563, 210] width 8 height 8
click at [562, 215] on button "EN" at bounding box center [570, 215] width 45 height 15
click at [561, 253] on img at bounding box center [563, 257] width 8 height 8
click at [557, 262] on button "EN" at bounding box center [570, 262] width 45 height 15
